Goal: Transaction & Acquisition: Purchase product/service

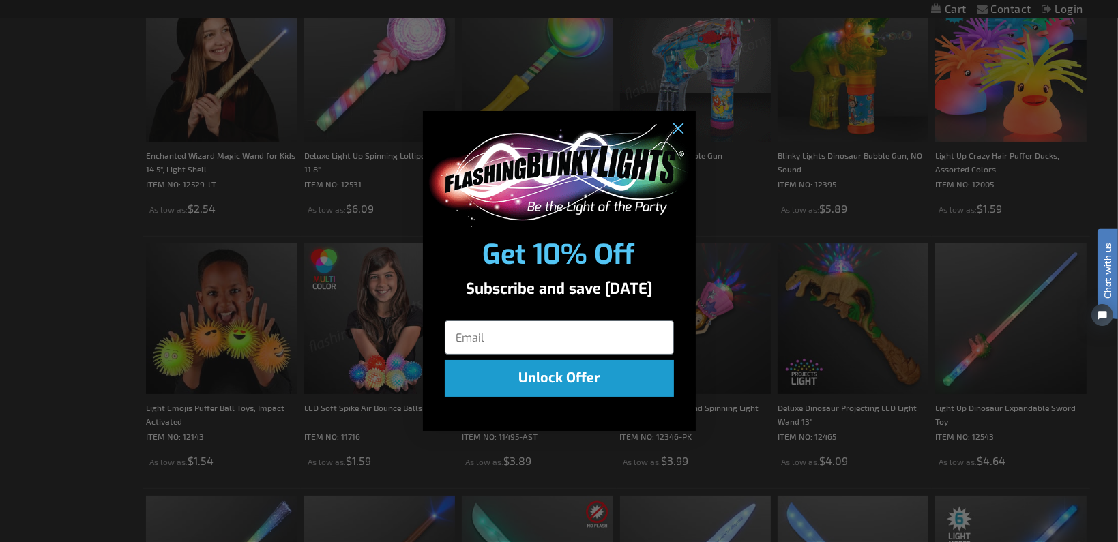
scroll to position [1183, 0]
click at [676, 130] on icon "Close dialog" at bounding box center [677, 130] width 10 height 10
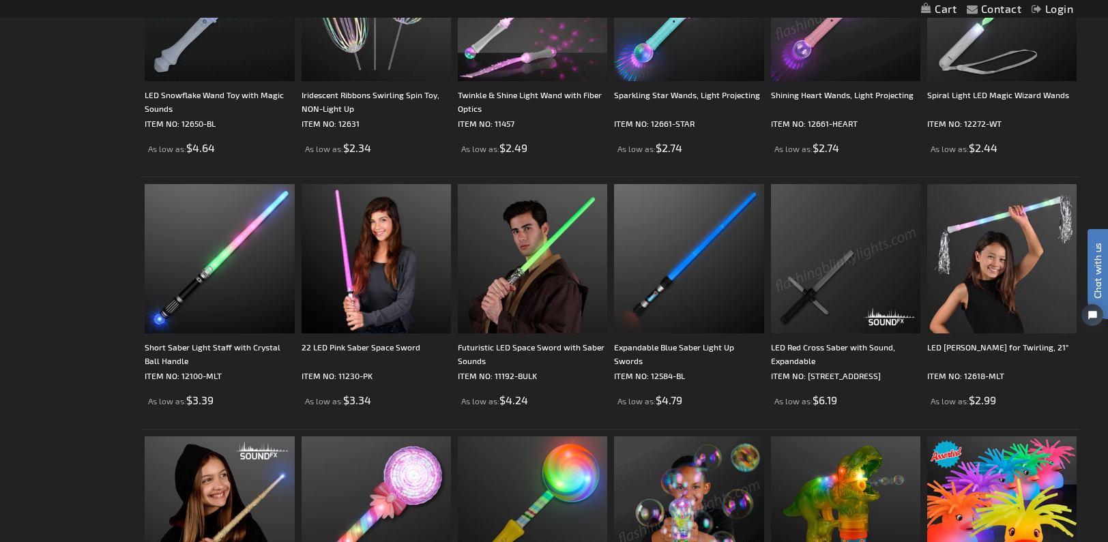
scroll to position [0, 0]
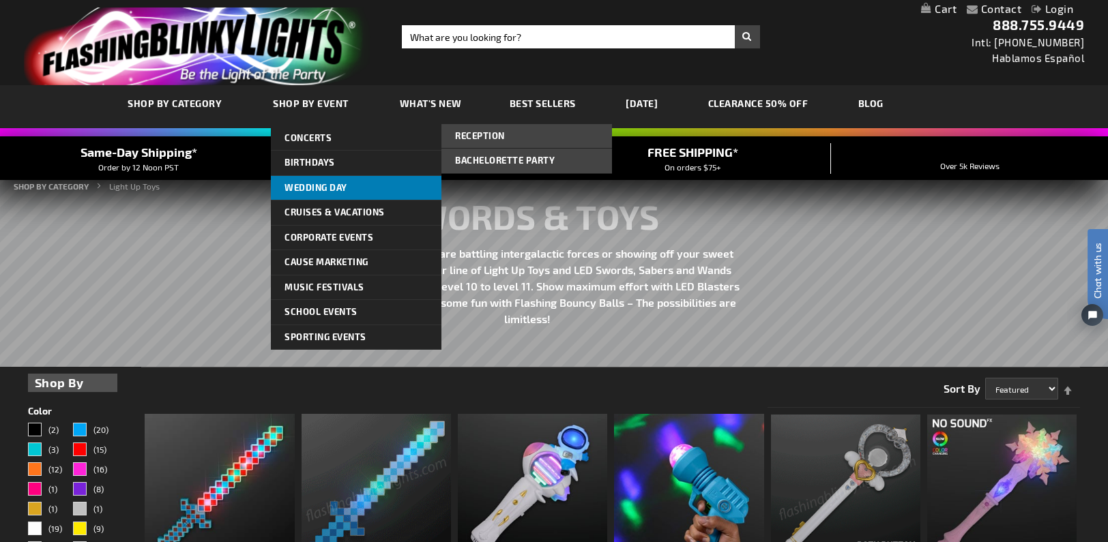
click at [318, 185] on span "Wedding Day" at bounding box center [315, 187] width 63 height 11
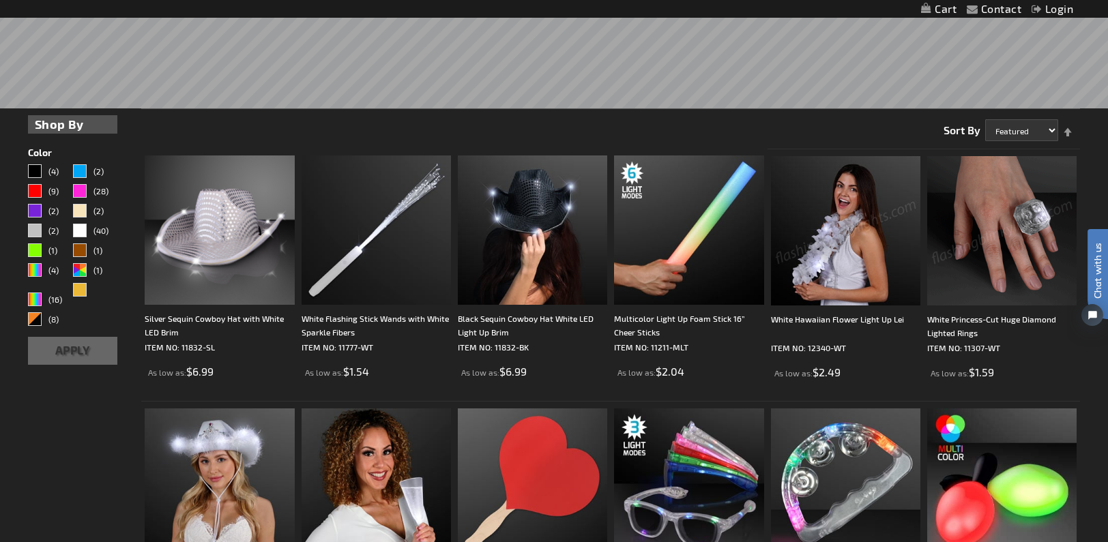
scroll to position [409, 0]
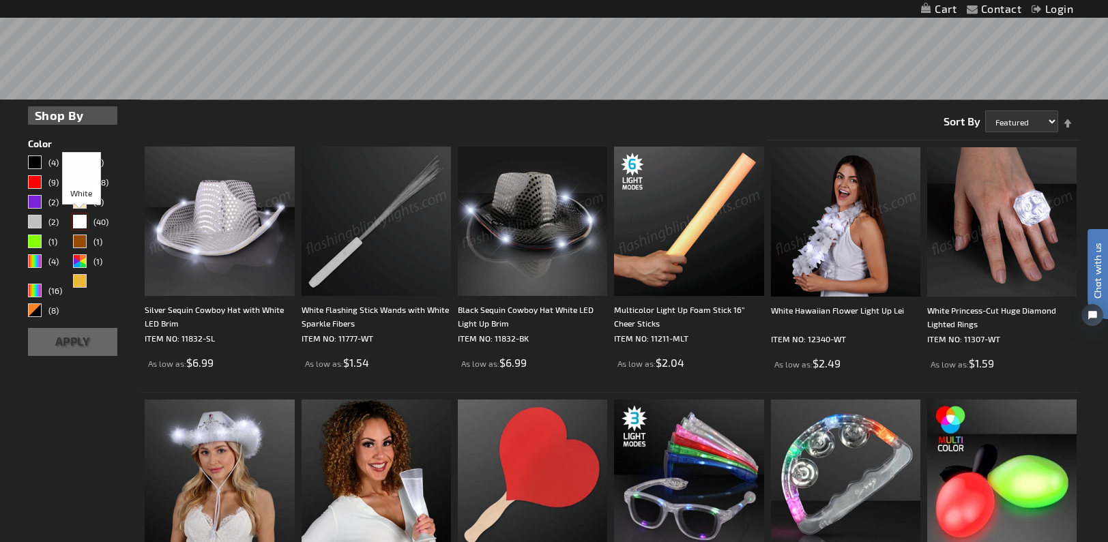
click at [77, 218] on div "White" at bounding box center [80, 222] width 14 height 14
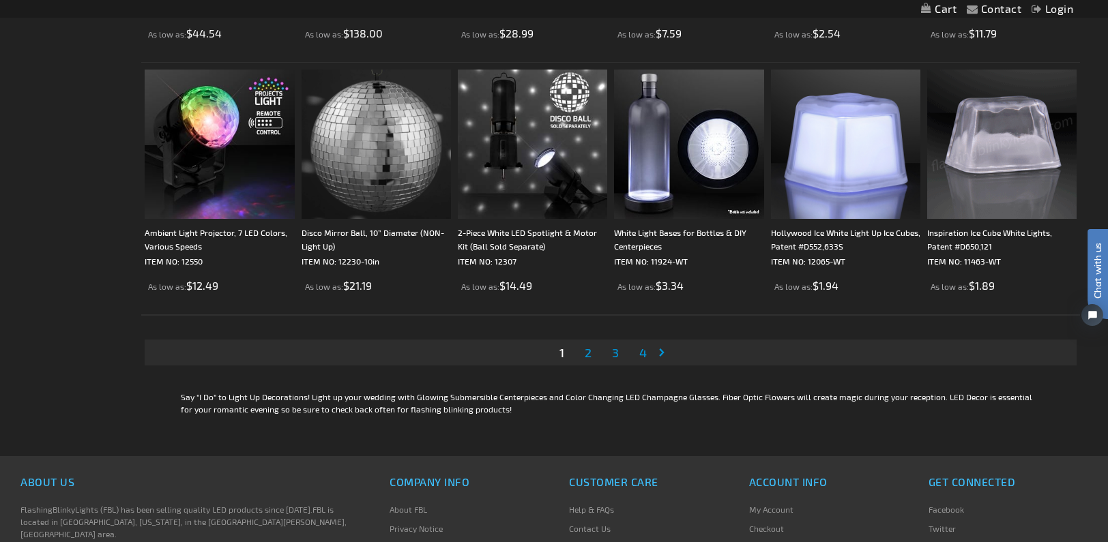
scroll to position [2864, 0]
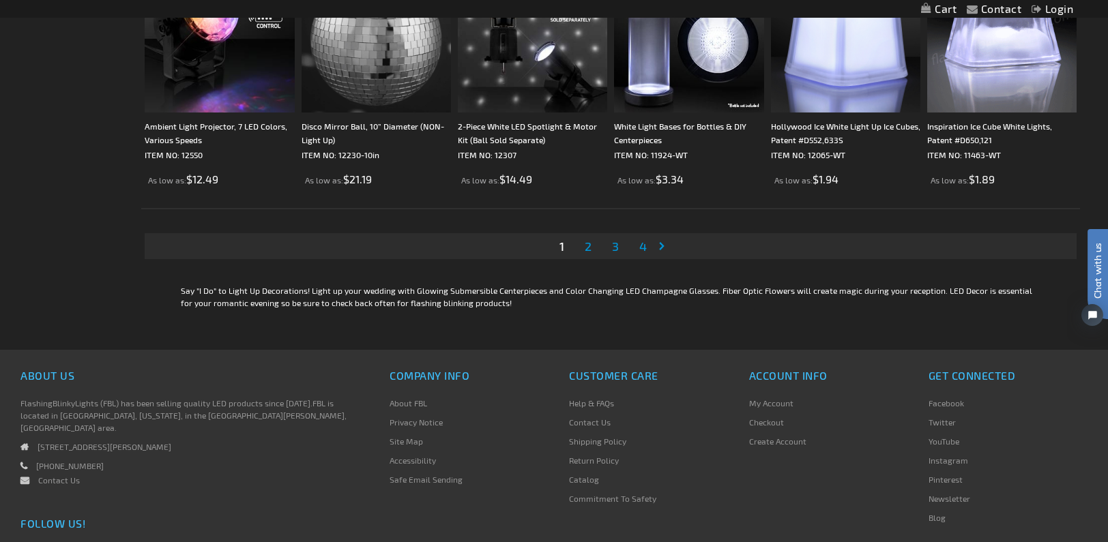
click at [582, 246] on link "Page 2" at bounding box center [588, 246] width 12 height 20
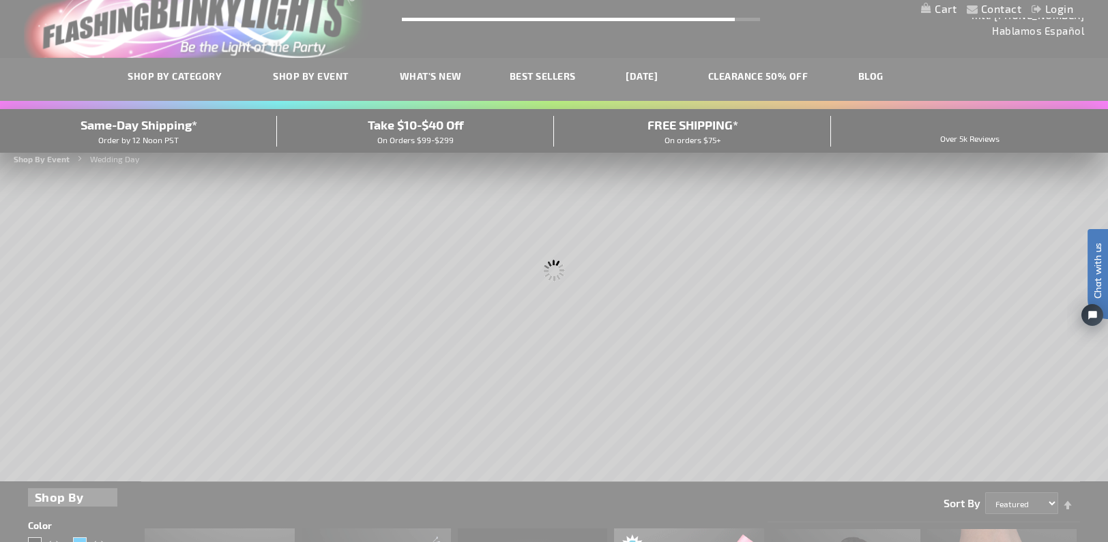
scroll to position [3, 0]
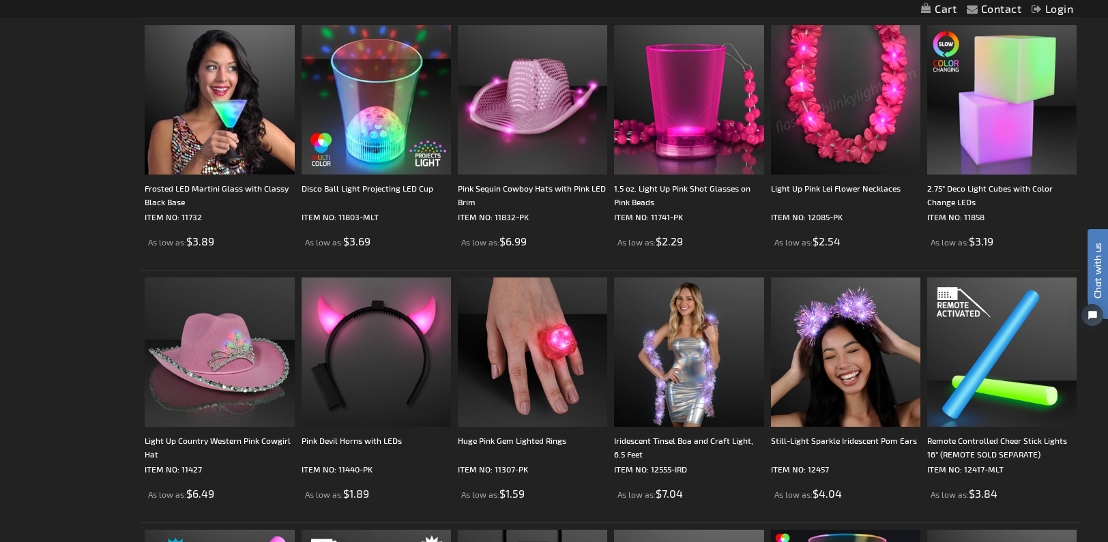
scroll to position [2046, 0]
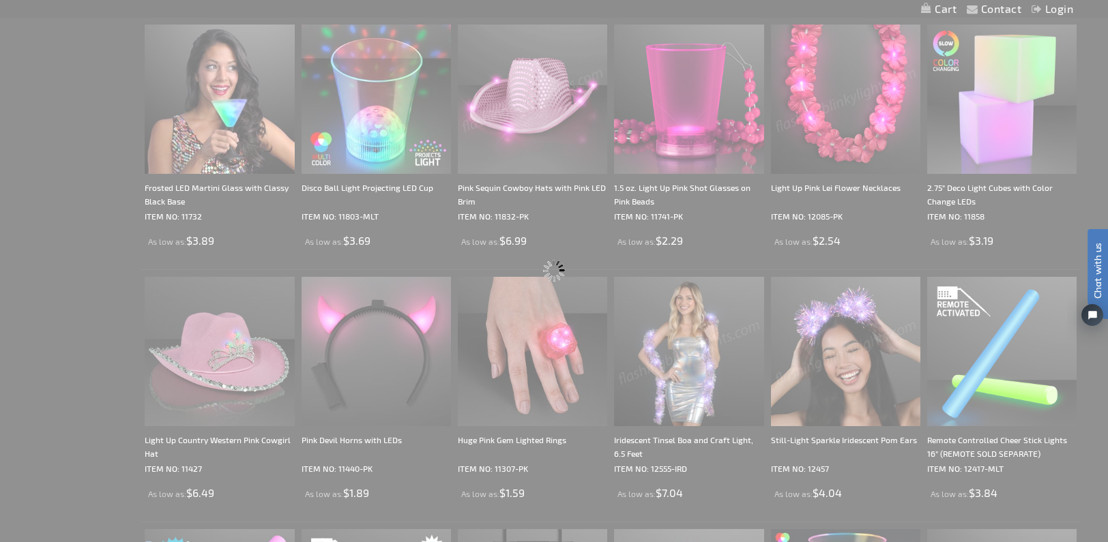
scroll to position [1963, 0]
